Goal: Task Accomplishment & Management: Manage account settings

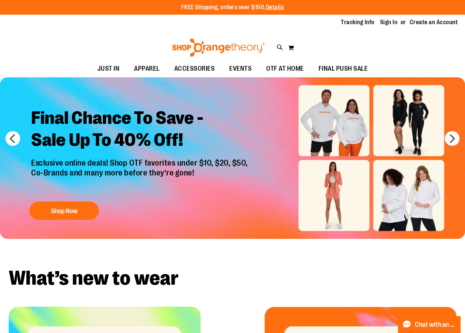
click at [380, 24] on link "Sign In" at bounding box center [389, 22] width 18 height 8
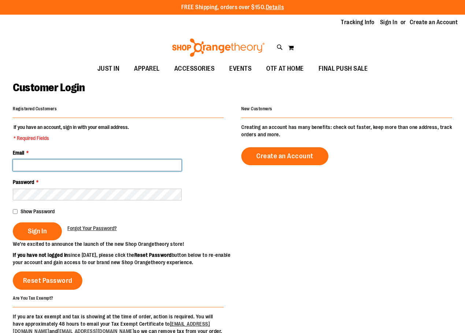
click at [50, 171] on input "Email *" at bounding box center [97, 165] width 169 height 12
type input "**********"
